Goal: Navigation & Orientation: Go to known website

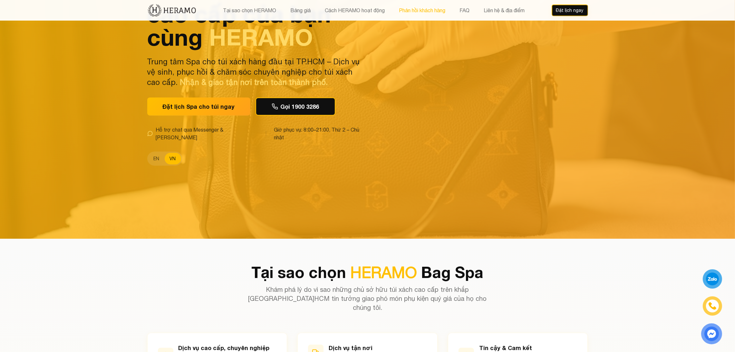
scroll to position [124, 0]
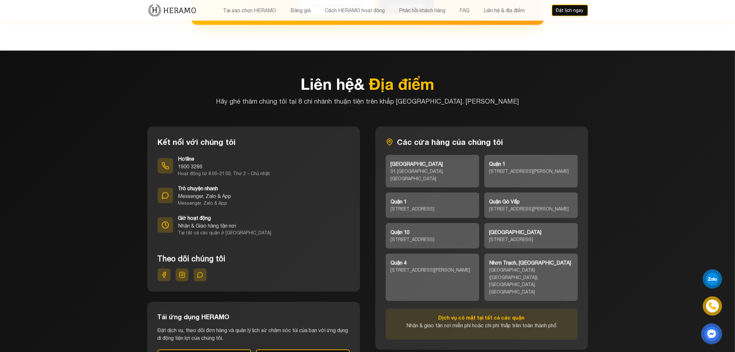
scroll to position [2798, 0]
